Goal: Transaction & Acquisition: Book appointment/travel/reservation

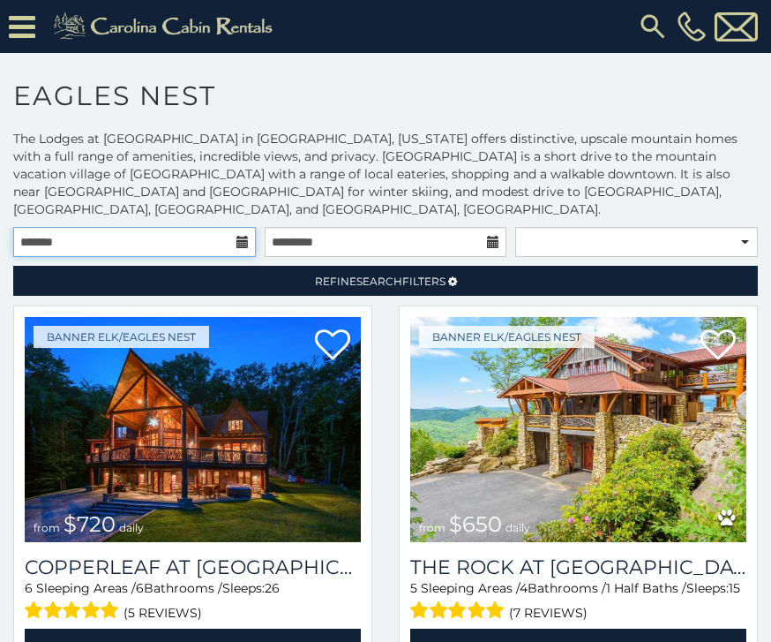
click at [244, 227] on input "text" at bounding box center [134, 242] width 243 height 30
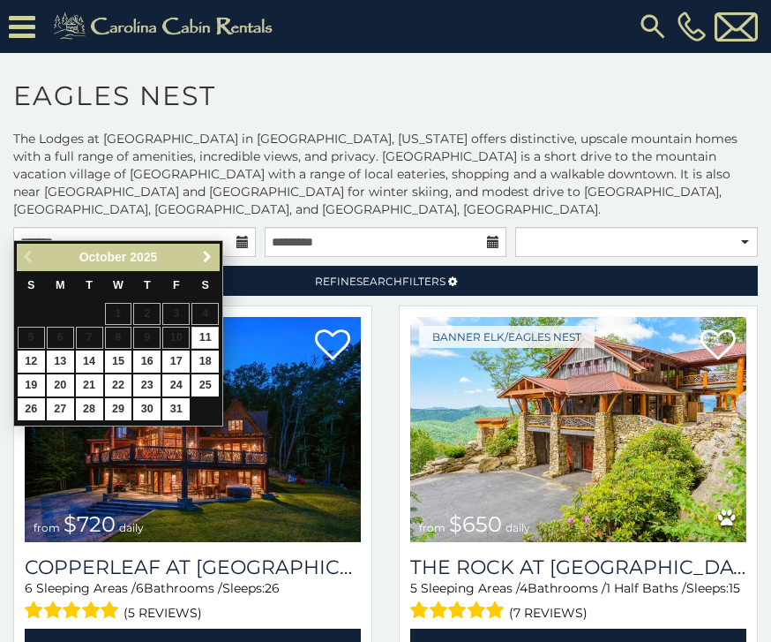
click at [209, 264] on span "Next" at bounding box center [207, 257] width 14 height 14
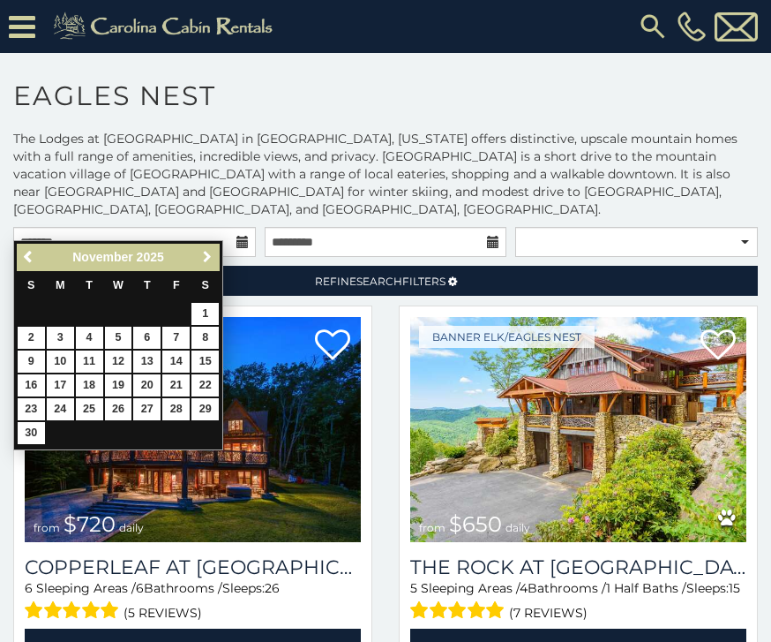
click at [212, 260] on span "Next" at bounding box center [207, 257] width 14 height 14
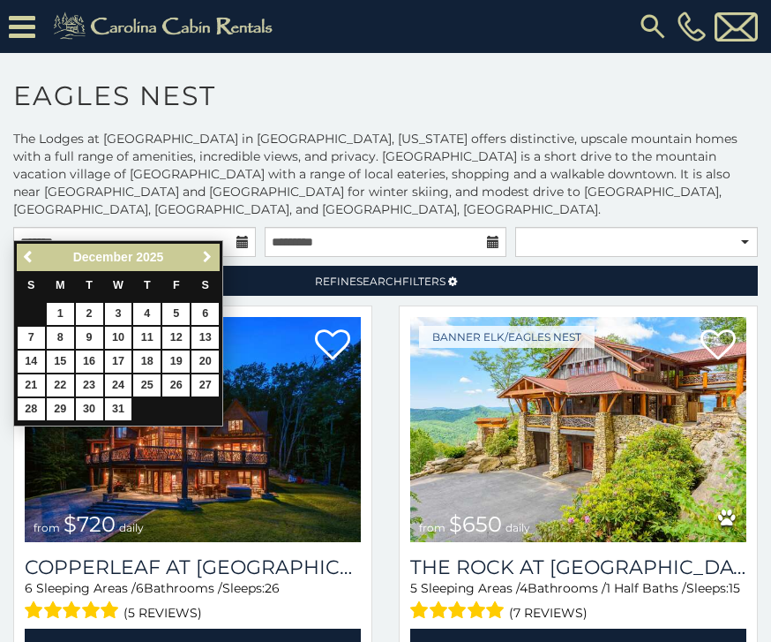
click at [210, 255] on span "Next" at bounding box center [207, 257] width 14 height 14
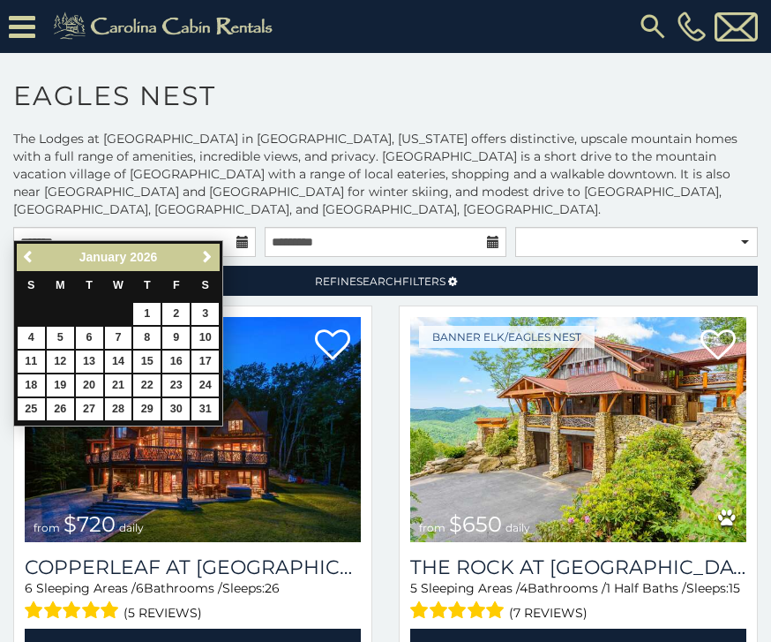
click at [211, 259] on span "Next" at bounding box center [207, 257] width 14 height 14
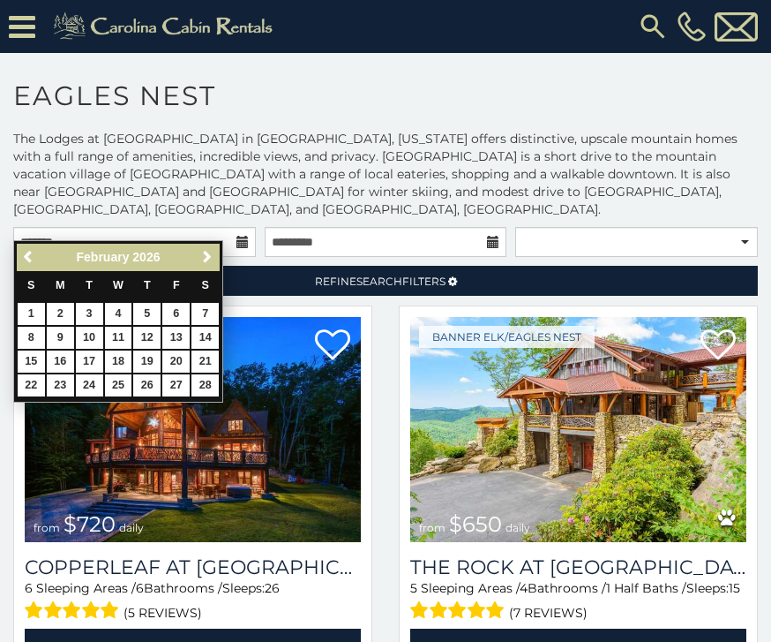
click at [207, 260] on span "Next" at bounding box center [207, 257] width 14 height 14
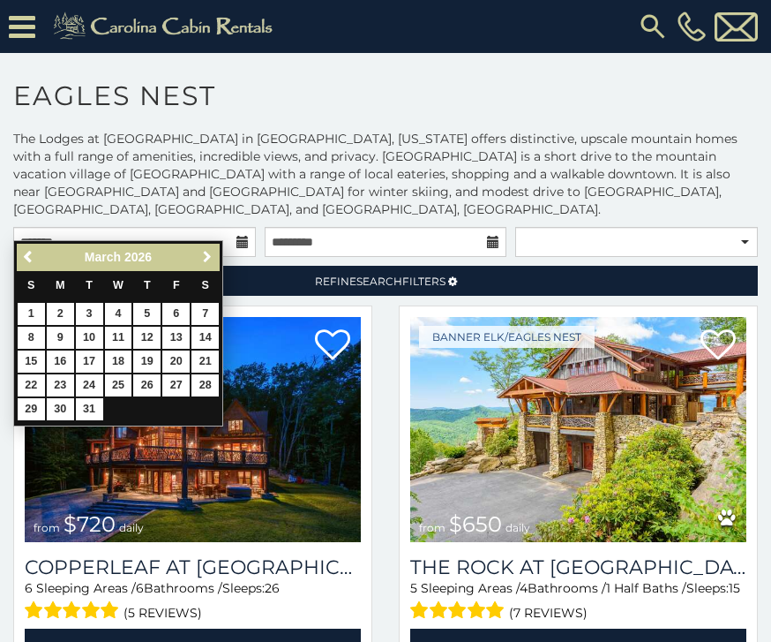
click at [214, 259] on link "Next" at bounding box center [207, 257] width 22 height 22
click at [212, 253] on span "Next" at bounding box center [207, 257] width 14 height 14
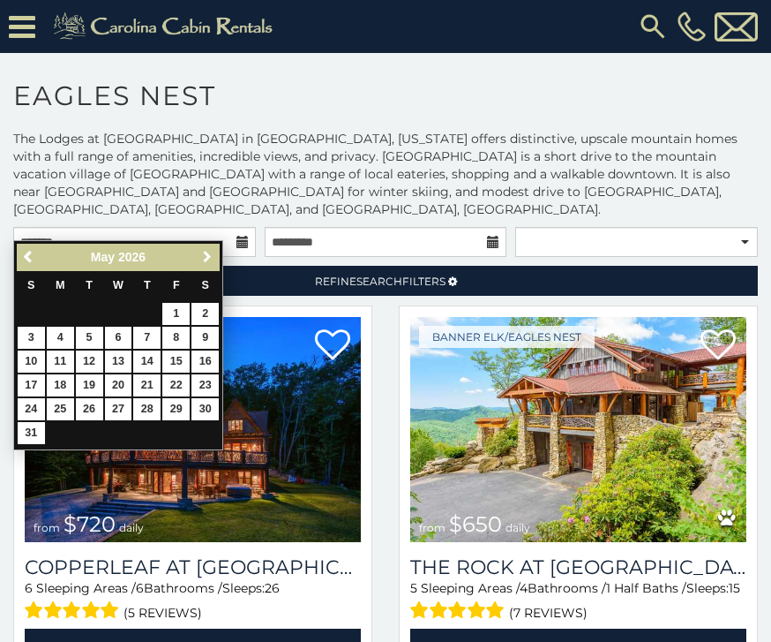
click at [214, 260] on link "Next" at bounding box center [207, 257] width 22 height 22
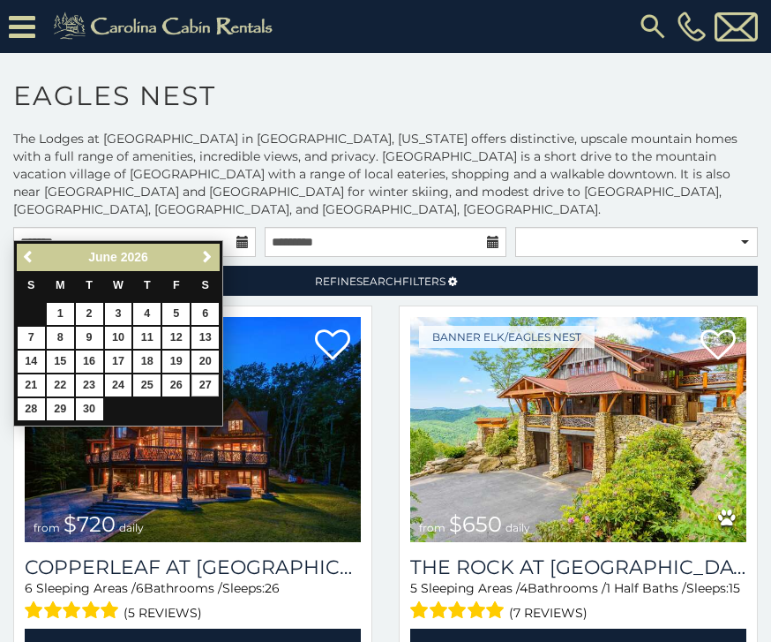
click at [216, 377] on link "27" at bounding box center [205, 385] width 27 height 22
type input "**********"
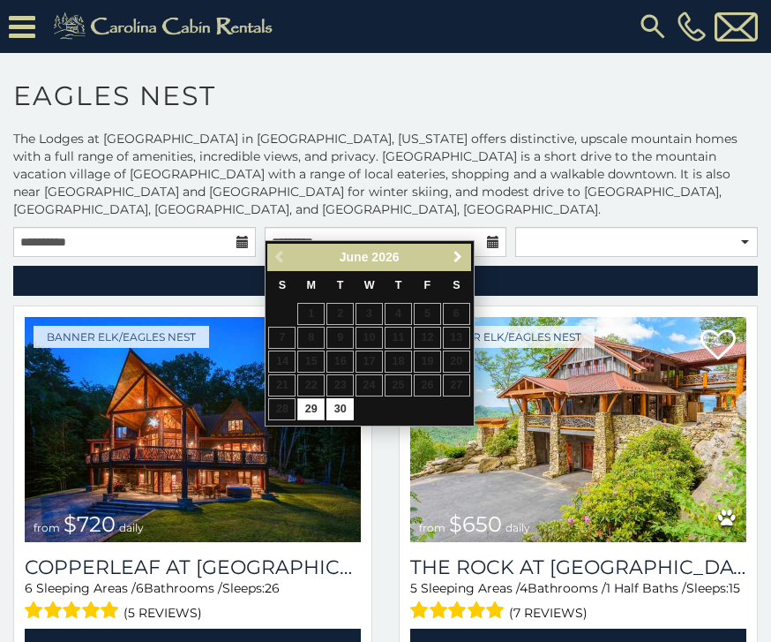
click at [465, 252] on span "Next" at bounding box center [458, 257] width 14 height 14
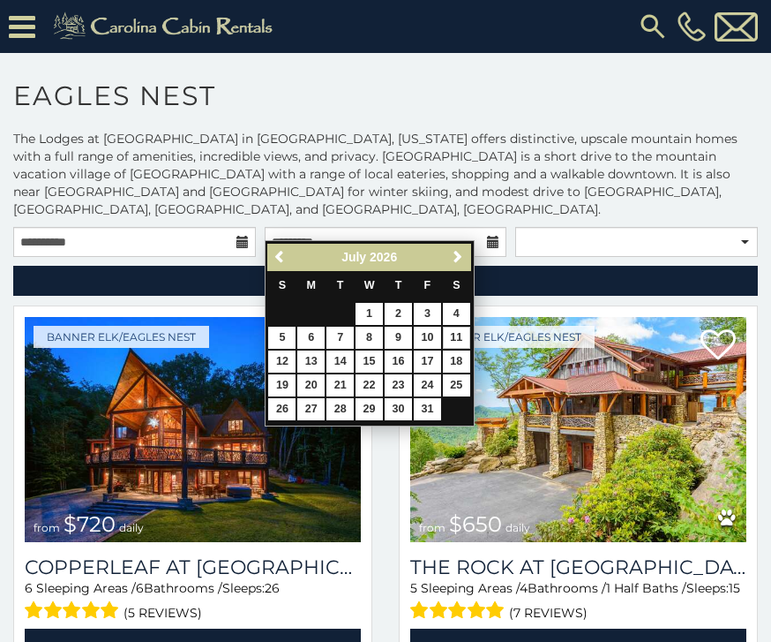
click at [470, 335] on link "11" at bounding box center [456, 338] width 27 height 22
type input "**********"
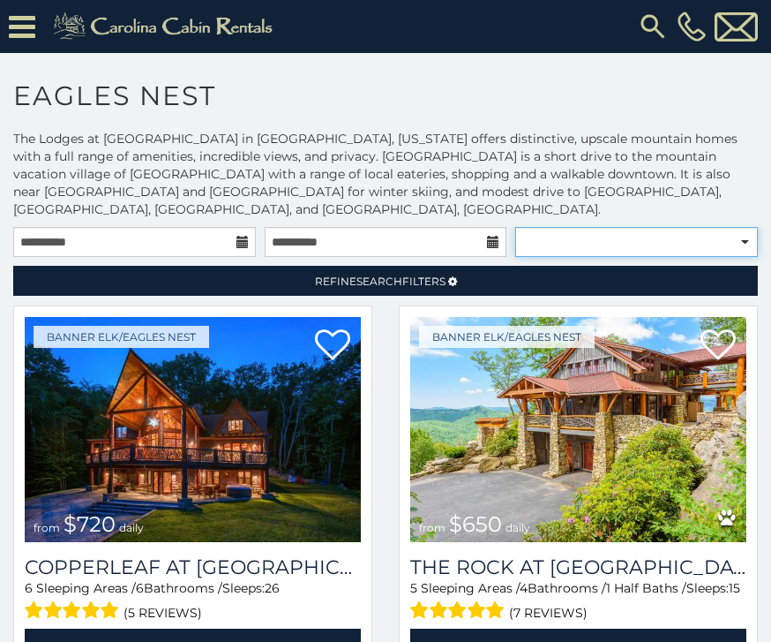
click at [664, 229] on select "**********" at bounding box center [636, 242] width 243 height 30
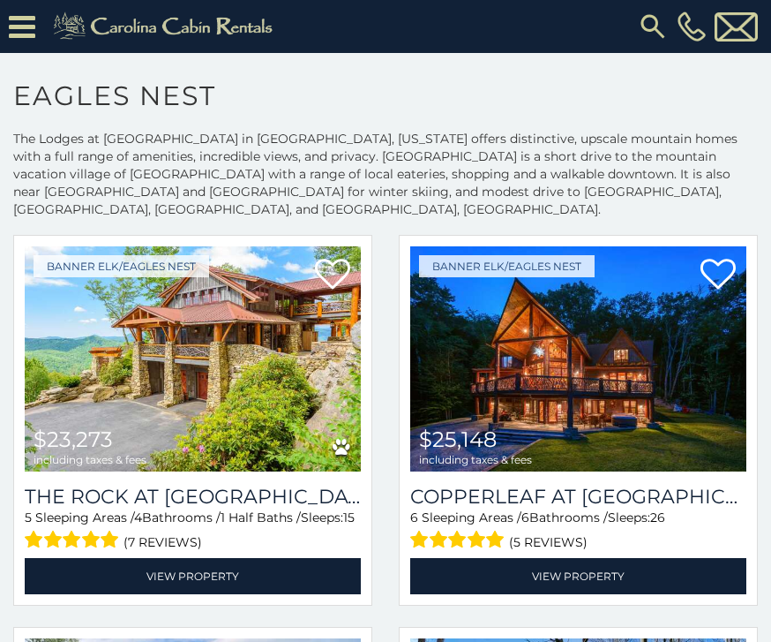
scroll to position [64, 0]
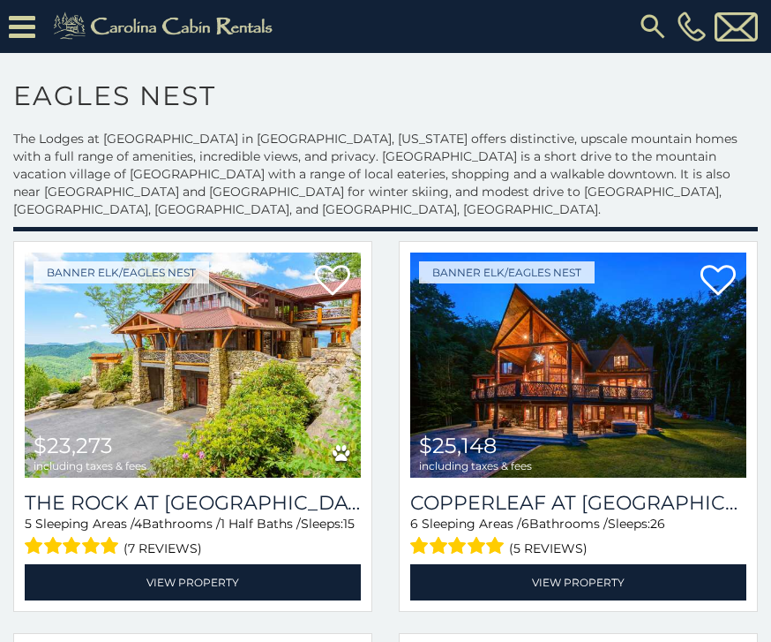
click at [243, 350] on img at bounding box center [193, 364] width 336 height 225
click at [281, 379] on img at bounding box center [193, 364] width 336 height 225
click at [310, 564] on link "View Property" at bounding box center [193, 582] width 336 height 36
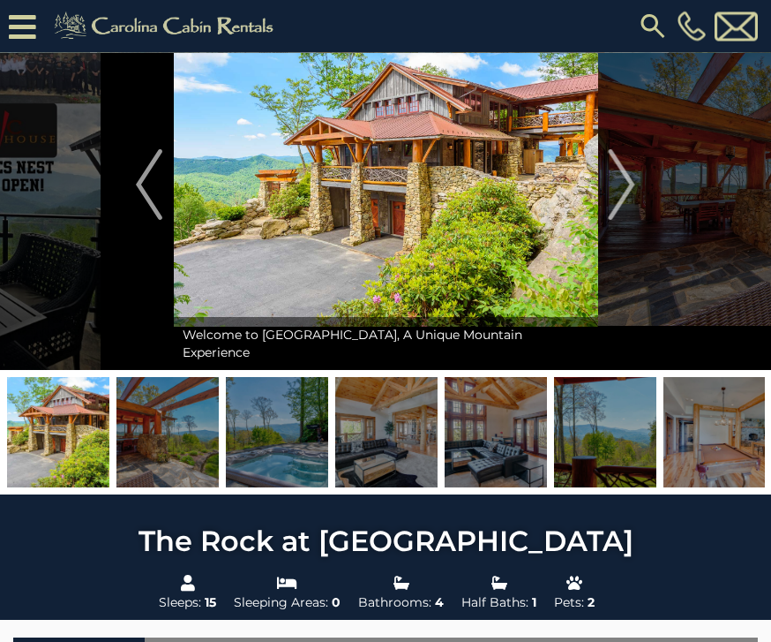
scroll to position [89, 0]
click at [621, 198] on img "Next" at bounding box center [622, 184] width 26 height 71
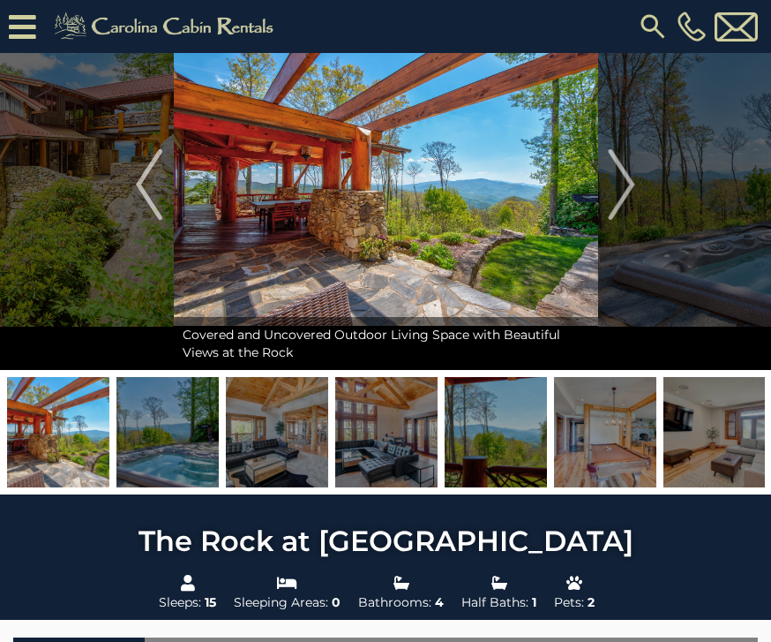
click at [638, 192] on button "Next" at bounding box center [622, 184] width 49 height 371
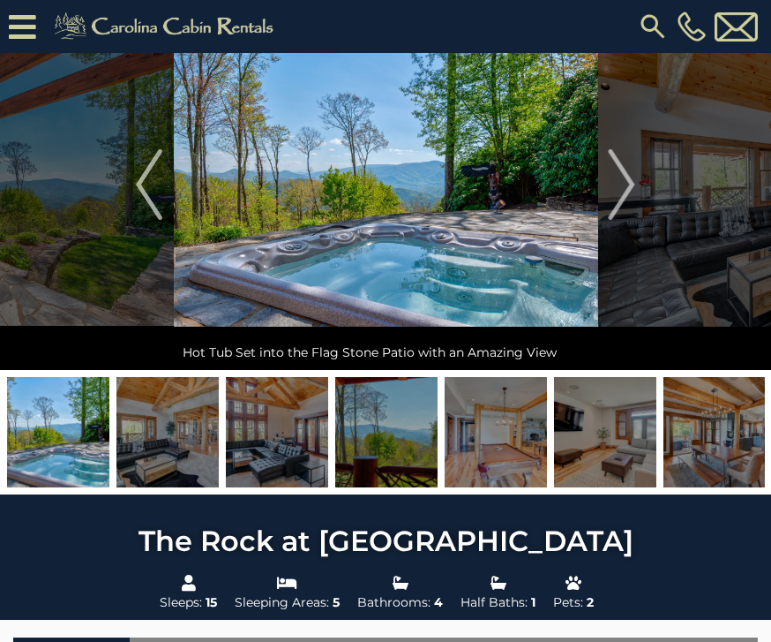
click at [477, 233] on img at bounding box center [386, 184] width 425 height 371
click at [642, 195] on button "Next" at bounding box center [622, 184] width 49 height 371
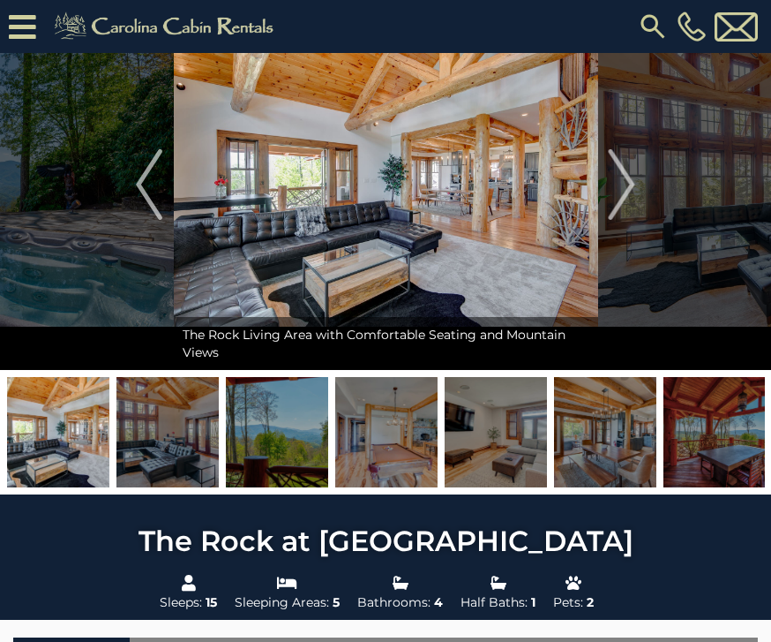
click at [625, 197] on img "Next" at bounding box center [622, 184] width 26 height 71
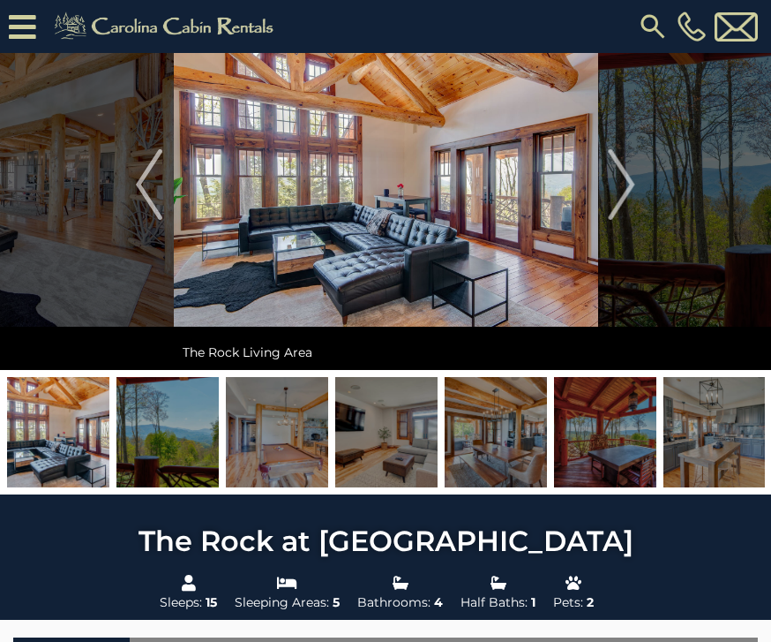
click at [157, 198] on img "Previous" at bounding box center [149, 184] width 26 height 71
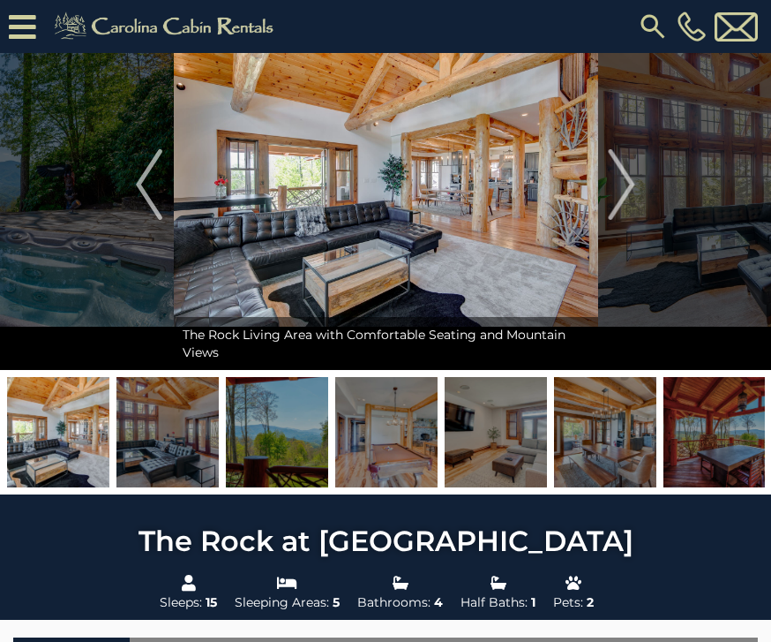
click at [628, 189] on img "Next" at bounding box center [622, 184] width 26 height 71
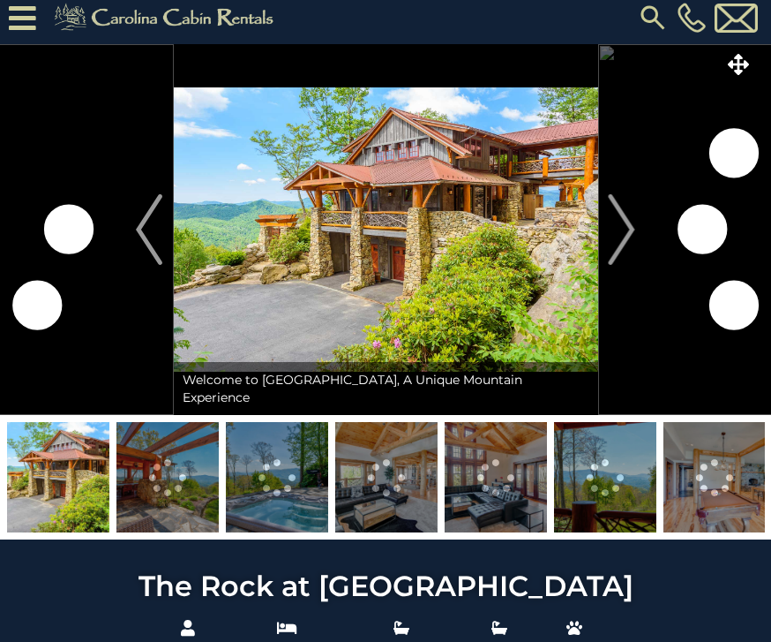
scroll to position [9, 0]
